Goal: Transaction & Acquisition: Purchase product/service

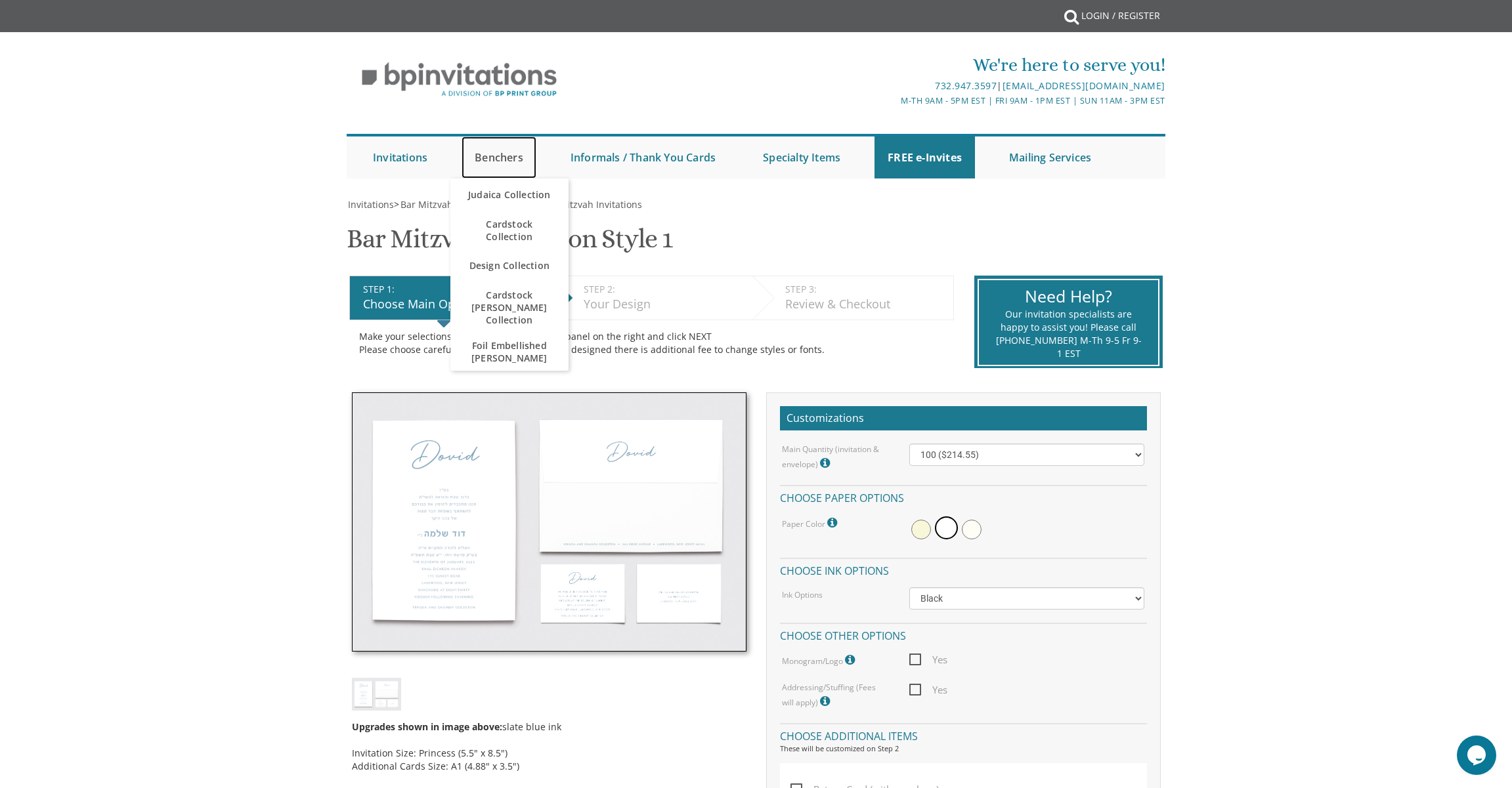
click at [502, 158] on link "Benchers" at bounding box center [498, 157] width 75 height 42
click at [504, 156] on link "Benchers" at bounding box center [498, 157] width 75 height 42
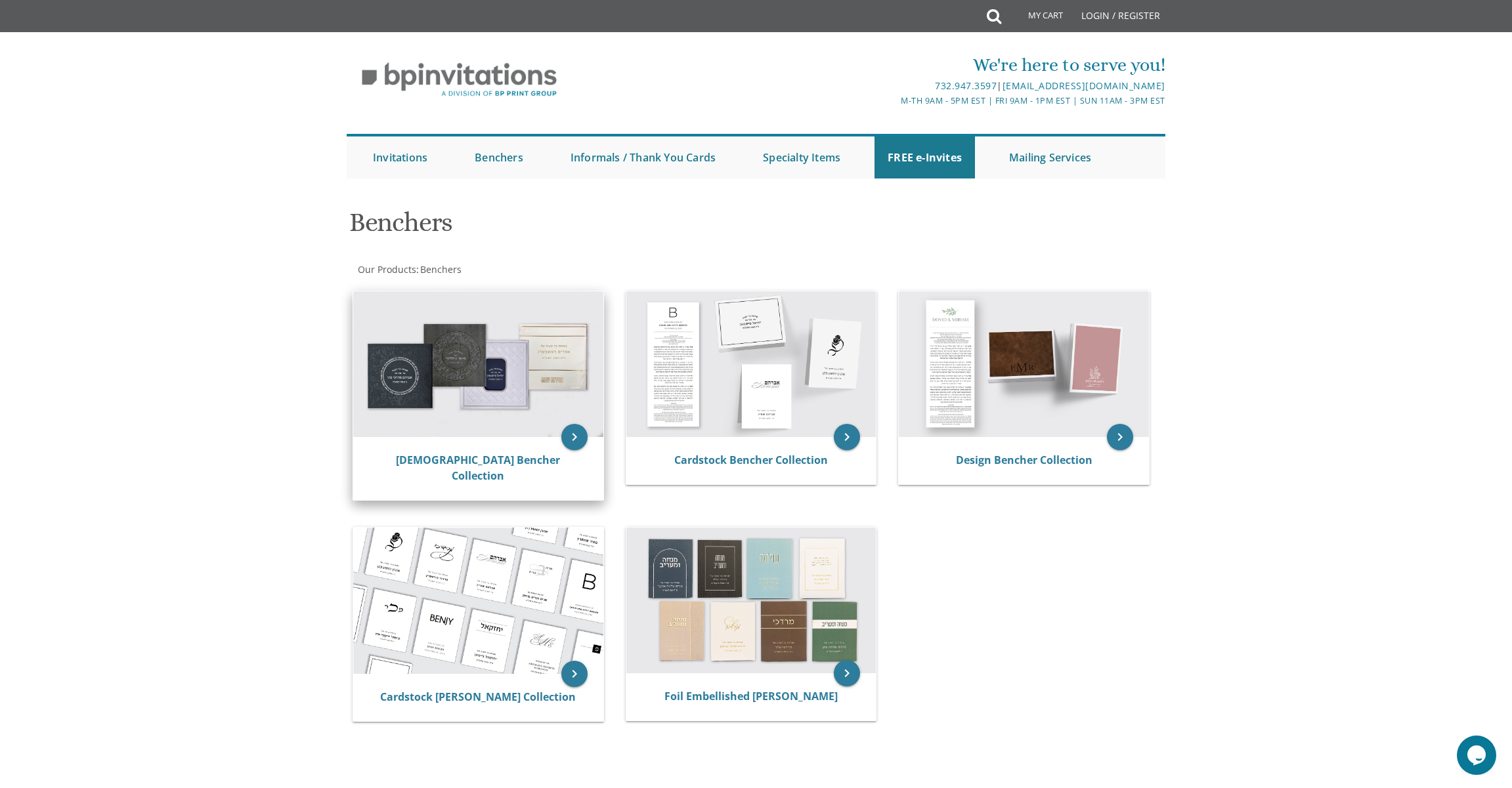
click at [513, 348] on img at bounding box center [478, 364] width 250 height 145
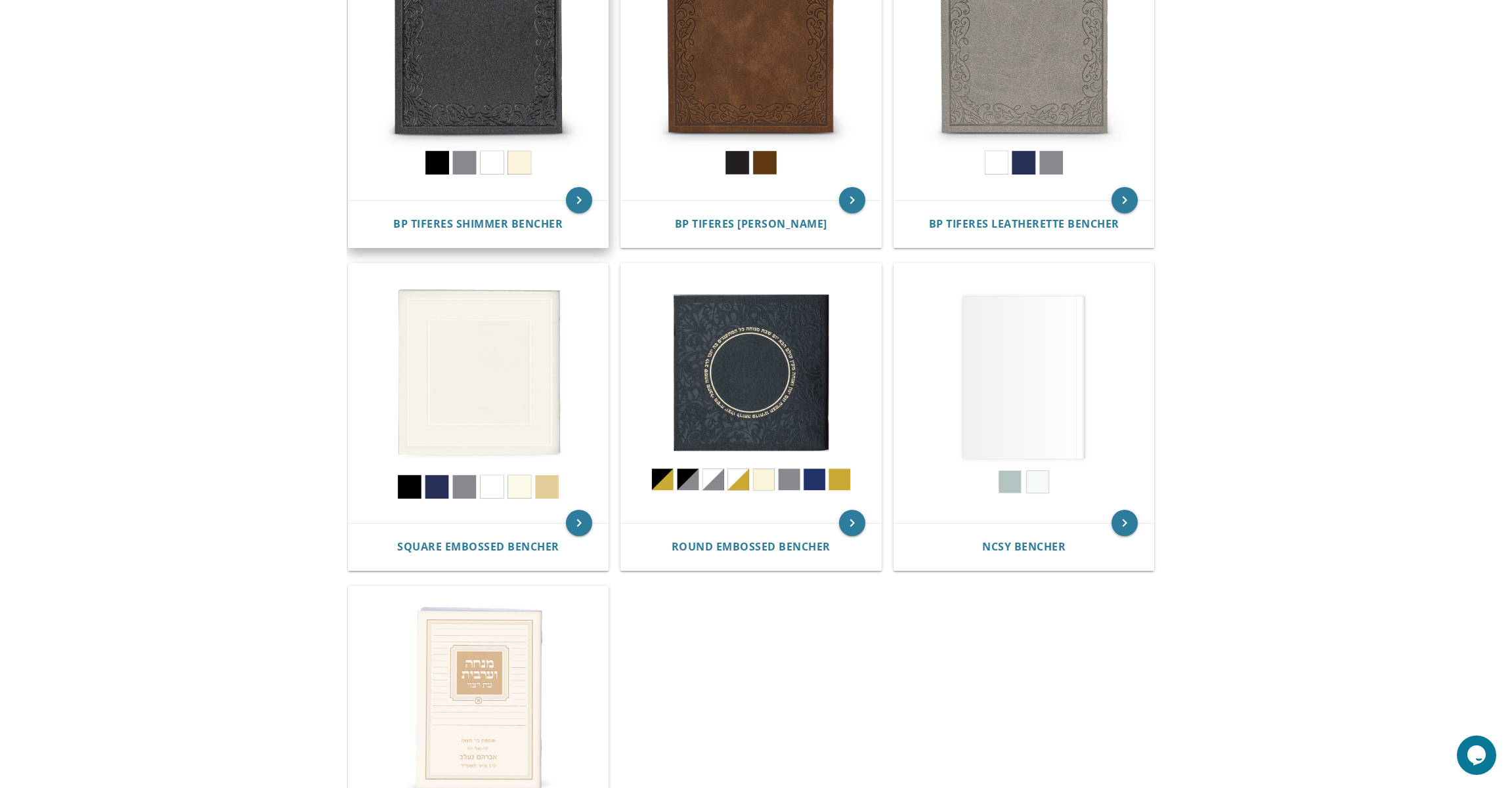
scroll to position [360, 0]
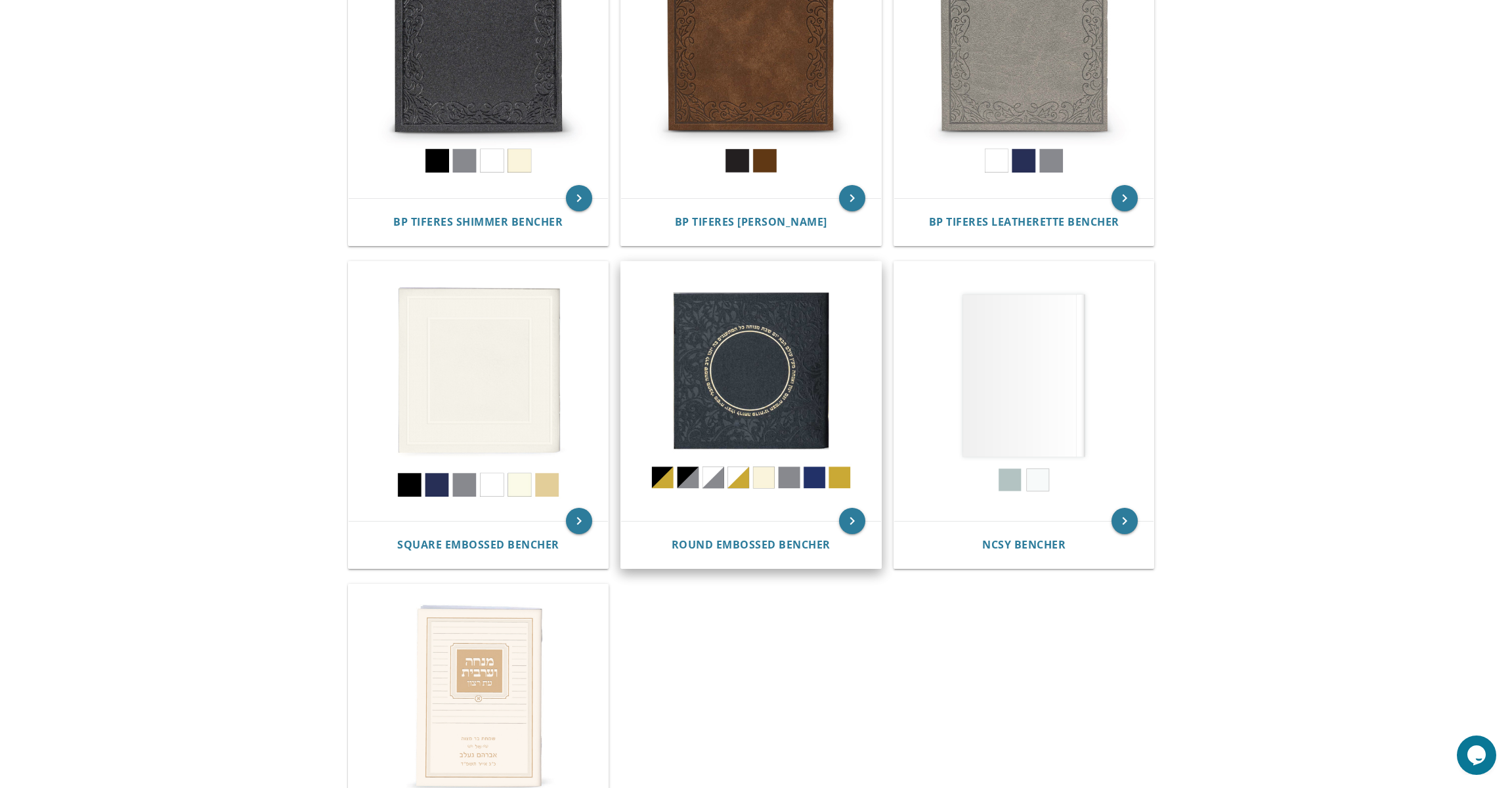
click at [742, 378] on img at bounding box center [751, 392] width 260 height 260
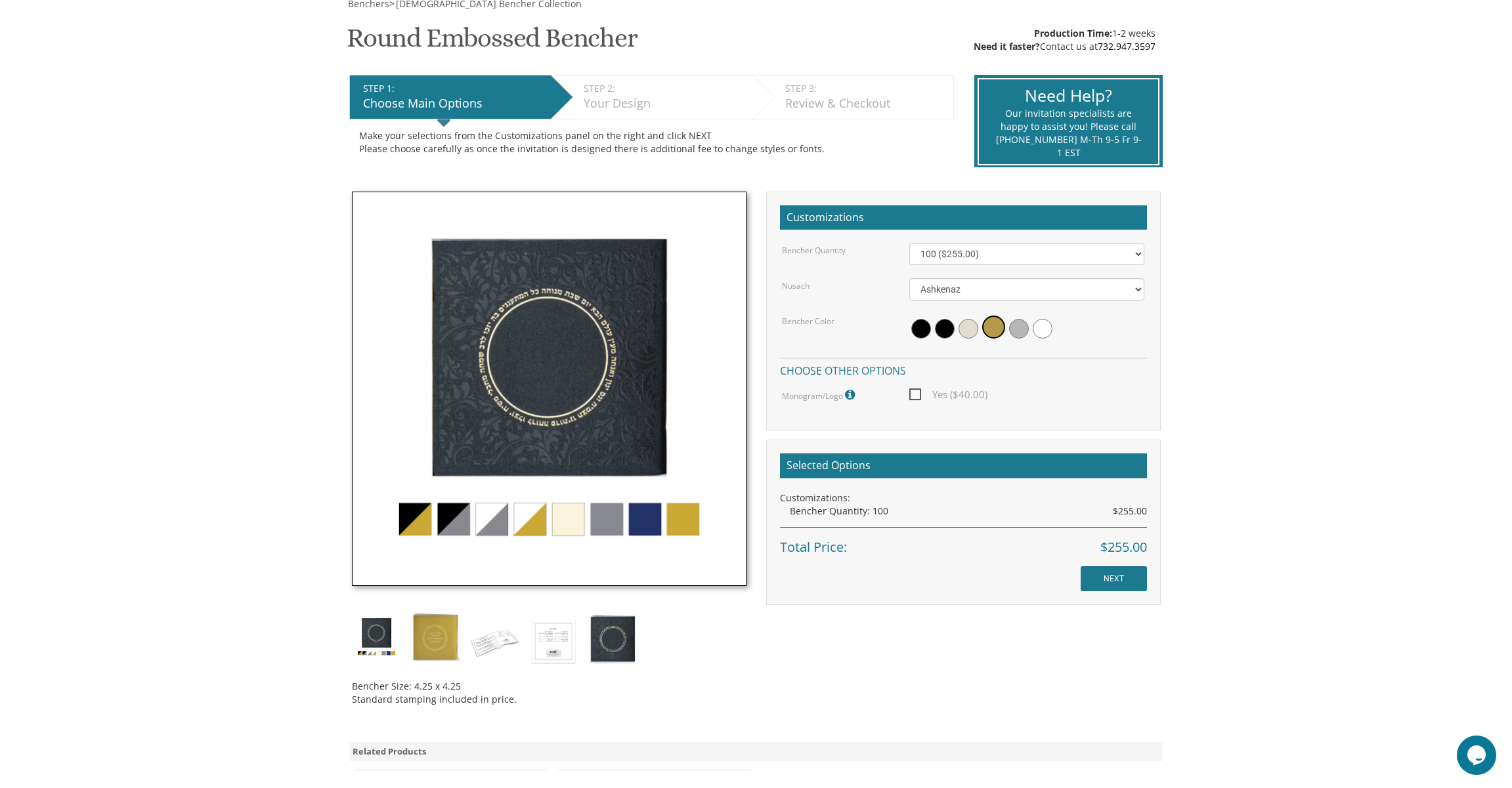
scroll to position [206, 0]
